Goal: Task Accomplishment & Management: Use online tool/utility

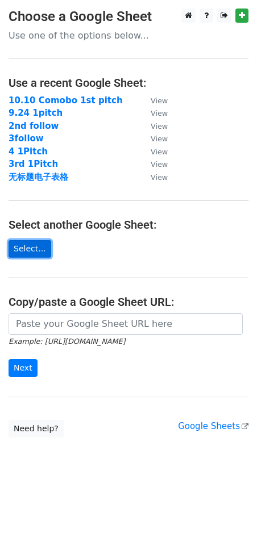
click at [35, 250] on link "Select..." at bounding box center [30, 249] width 43 height 18
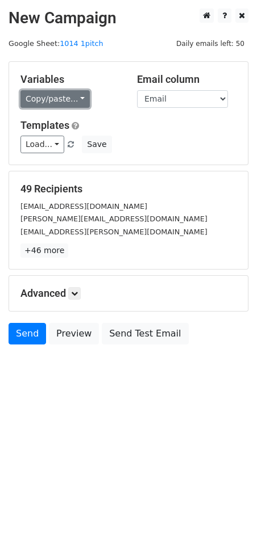
click at [72, 100] on link "Copy/paste..." at bounding box center [54, 99] width 69 height 18
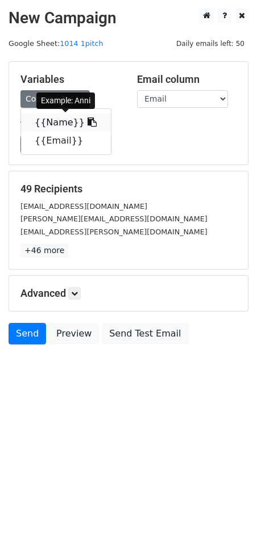
click at [87, 121] on icon at bounding box center [91, 121] width 9 height 9
